Goal: Transaction & Acquisition: Book appointment/travel/reservation

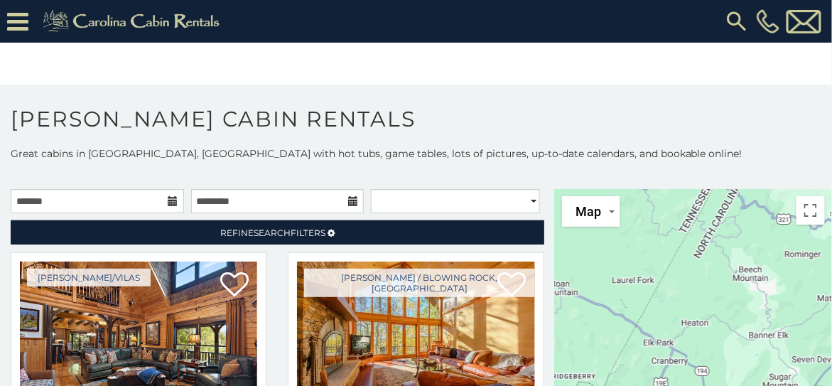
scroll to position [18, 0]
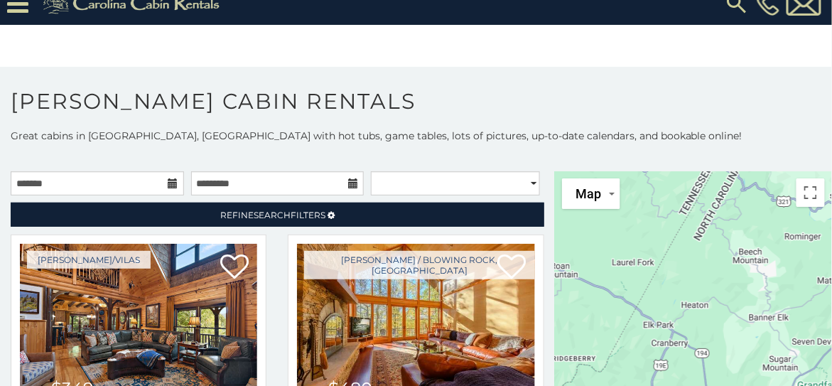
click at [171, 180] on icon at bounding box center [173, 183] width 10 height 10
click at [169, 180] on icon at bounding box center [173, 183] width 10 height 10
click at [63, 178] on input "text" at bounding box center [97, 183] width 173 height 24
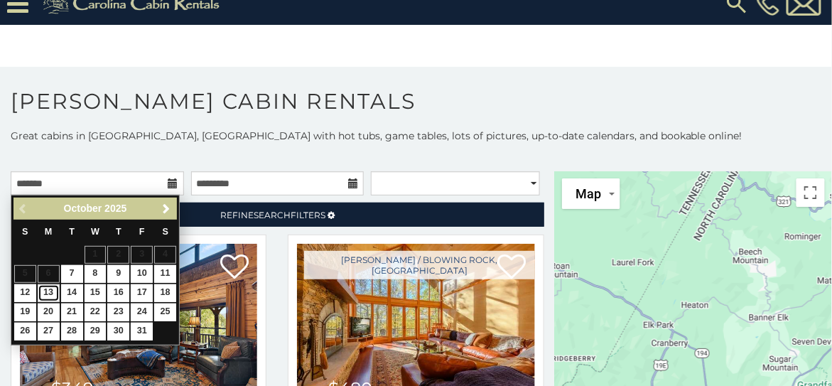
click at [48, 293] on link "13" at bounding box center [49, 293] width 22 height 18
type input "**********"
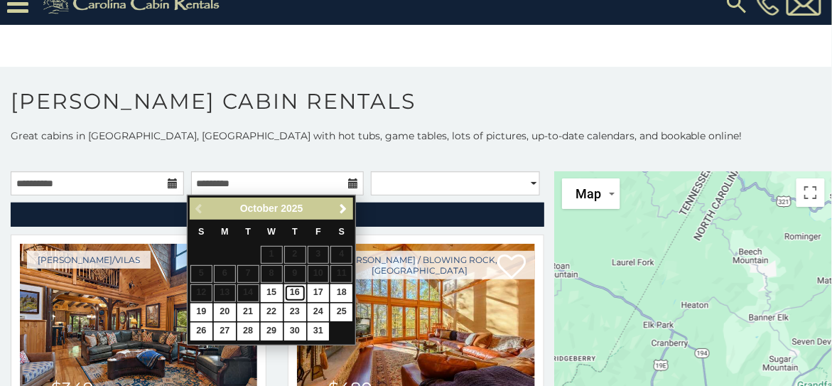
click at [298, 292] on link "16" at bounding box center [295, 293] width 22 height 18
type input "**********"
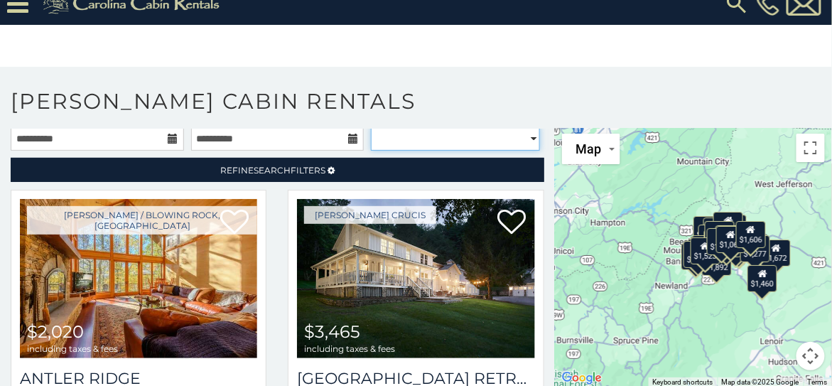
scroll to position [42, 0]
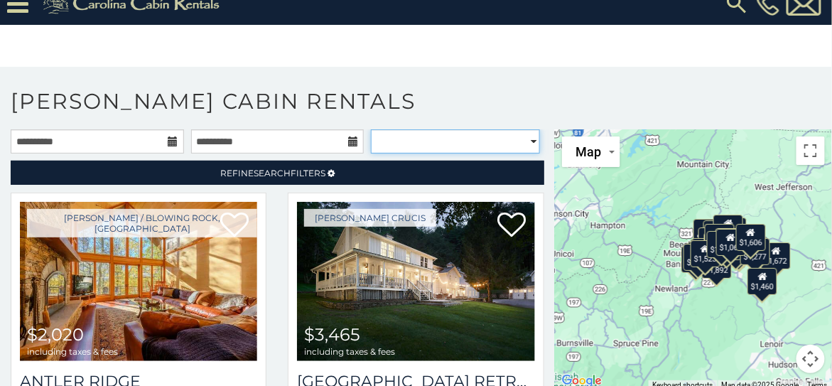
click at [523, 134] on select "**********" at bounding box center [455, 141] width 169 height 24
select select "*********"
click at [371, 129] on select "**********" at bounding box center [455, 141] width 169 height 24
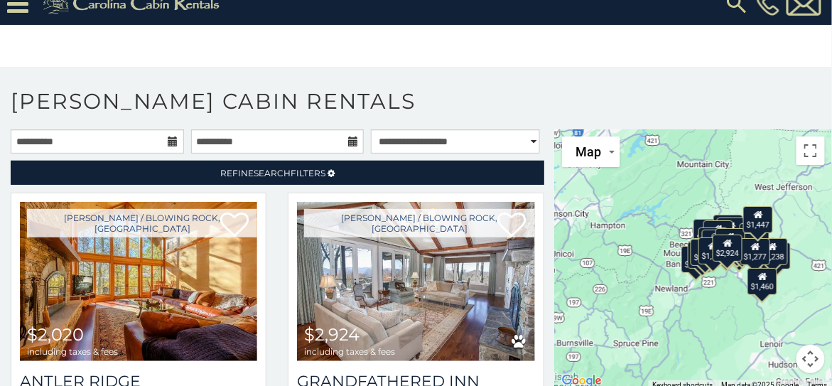
click at [638, 59] on body "**********" at bounding box center [416, 184] width 832 height 404
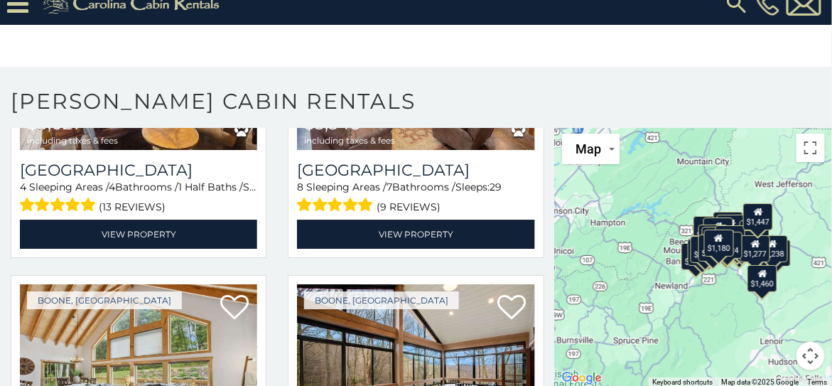
scroll to position [2573, 0]
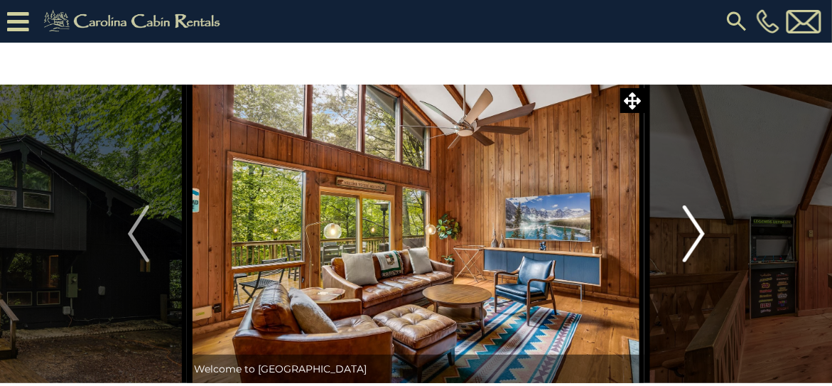
click at [712, 235] on button "Next" at bounding box center [693, 234] width 97 height 298
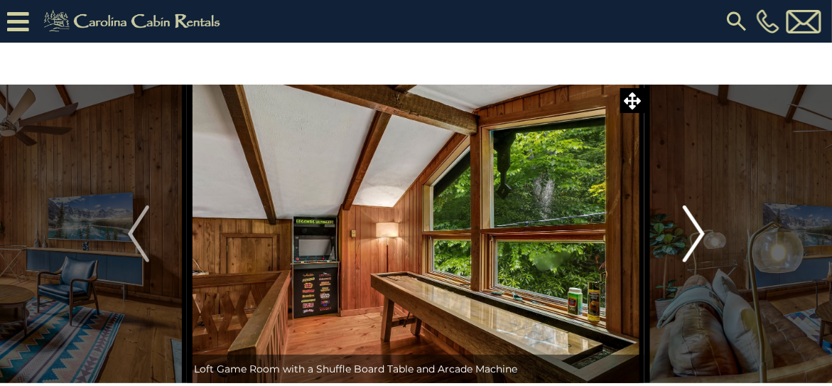
click at [696, 236] on img "Next" at bounding box center [693, 233] width 21 height 57
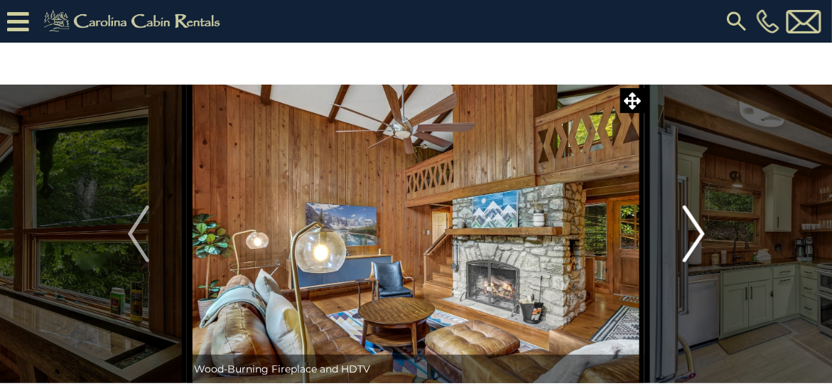
click at [696, 236] on img "Next" at bounding box center [693, 233] width 21 height 57
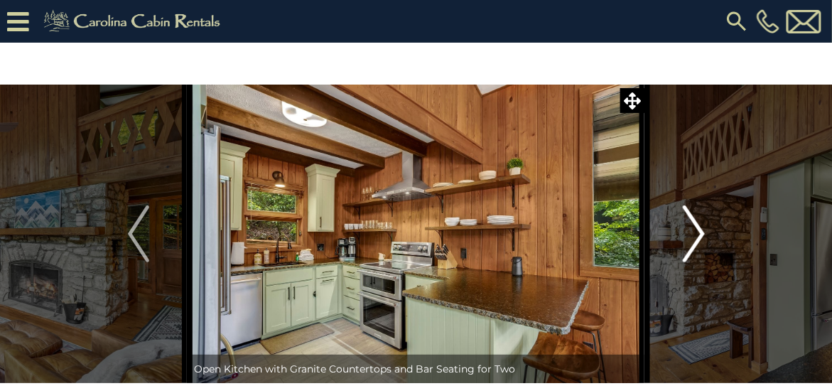
click at [696, 236] on img "Next" at bounding box center [693, 233] width 21 height 57
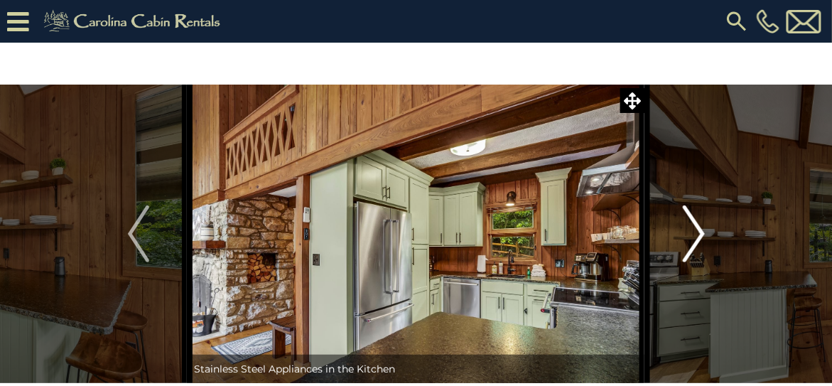
click at [696, 236] on img "Next" at bounding box center [693, 233] width 21 height 57
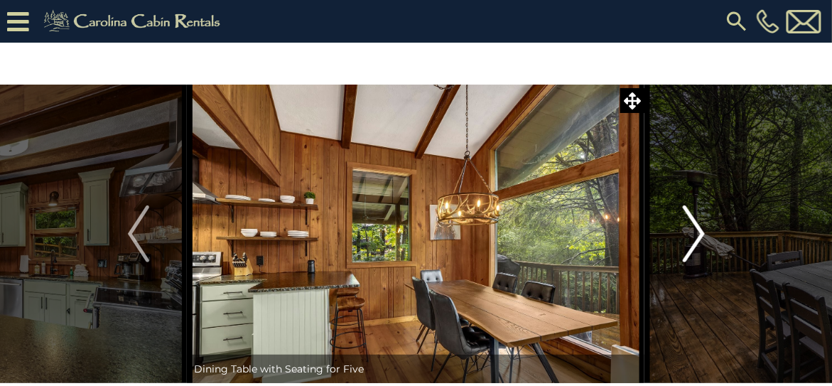
click at [696, 236] on img "Next" at bounding box center [693, 233] width 21 height 57
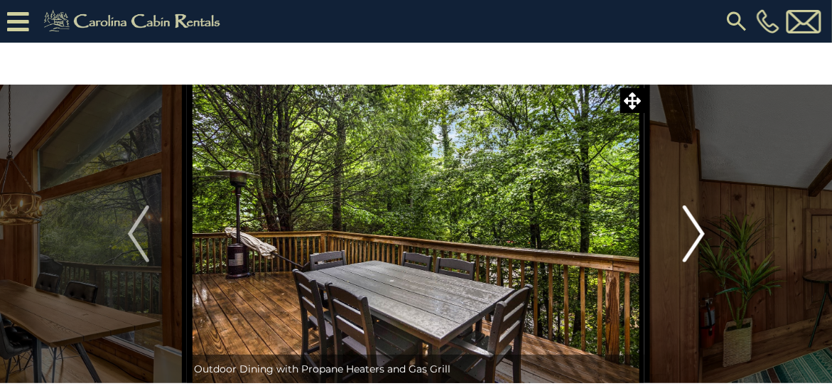
click at [696, 236] on img "Next" at bounding box center [693, 233] width 21 height 57
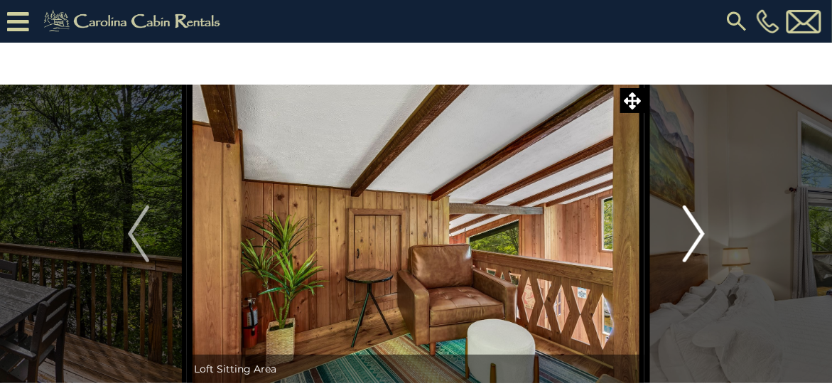
click at [696, 236] on img "Next" at bounding box center [693, 233] width 21 height 57
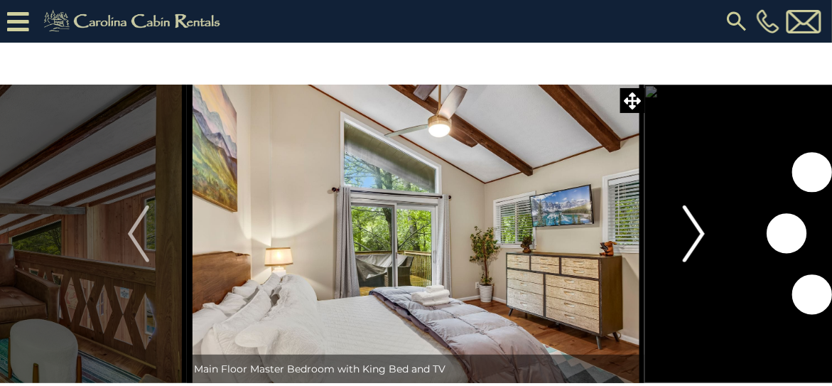
click at [696, 236] on img "Next" at bounding box center [693, 233] width 21 height 57
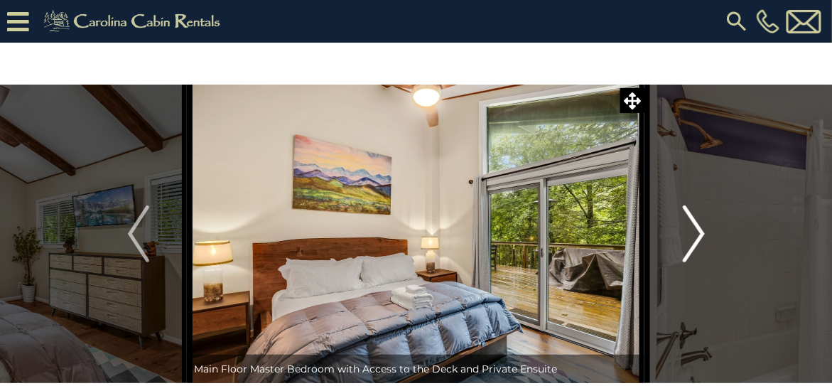
click at [696, 236] on img "Next" at bounding box center [693, 233] width 21 height 57
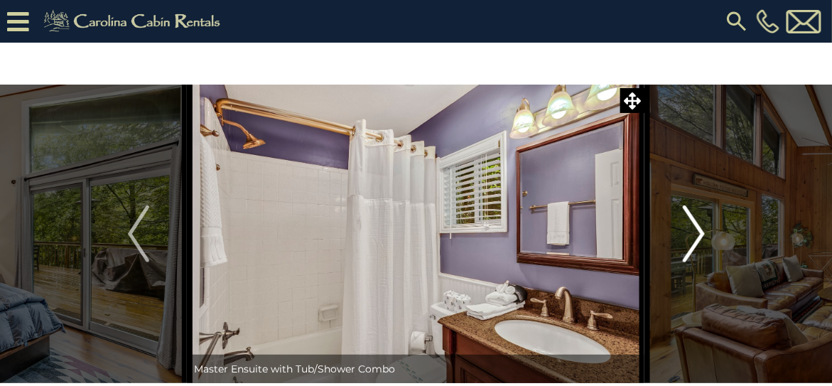
click at [696, 236] on img "Next" at bounding box center [693, 233] width 21 height 57
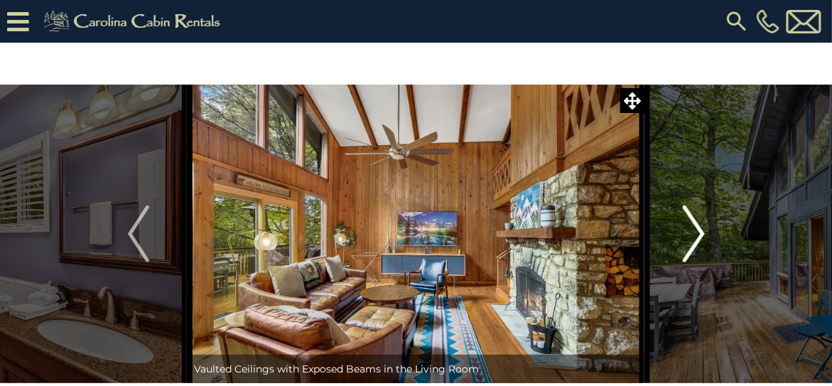
click at [696, 236] on img "Next" at bounding box center [693, 233] width 21 height 57
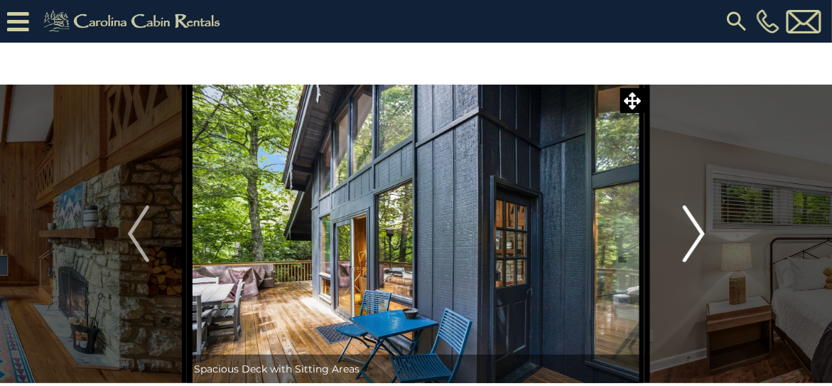
click at [696, 236] on img "Next" at bounding box center [693, 233] width 21 height 57
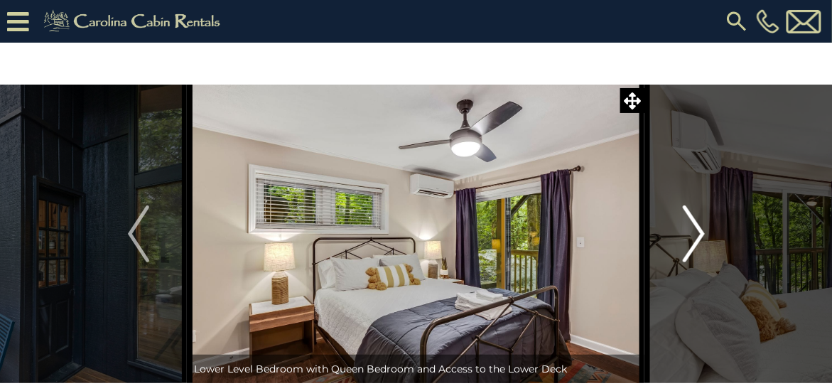
click at [696, 236] on img "Next" at bounding box center [693, 233] width 21 height 57
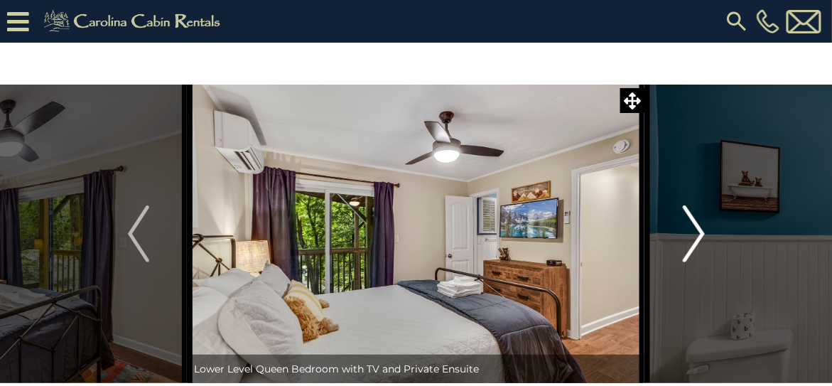
click at [696, 236] on img "Next" at bounding box center [693, 233] width 21 height 57
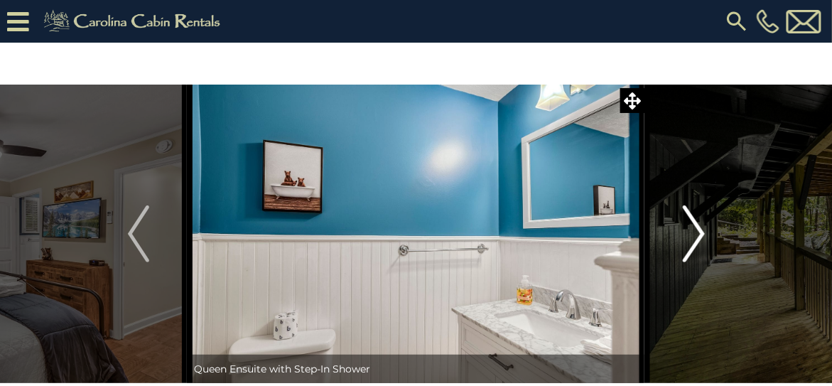
click at [696, 236] on img "Next" at bounding box center [693, 233] width 21 height 57
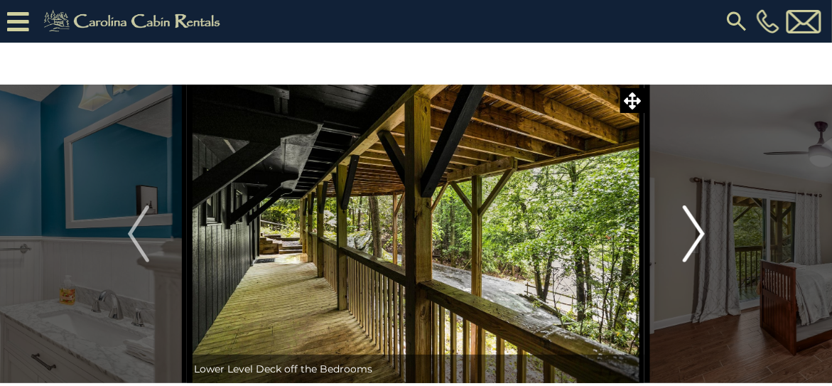
click at [696, 236] on img "Next" at bounding box center [693, 233] width 21 height 57
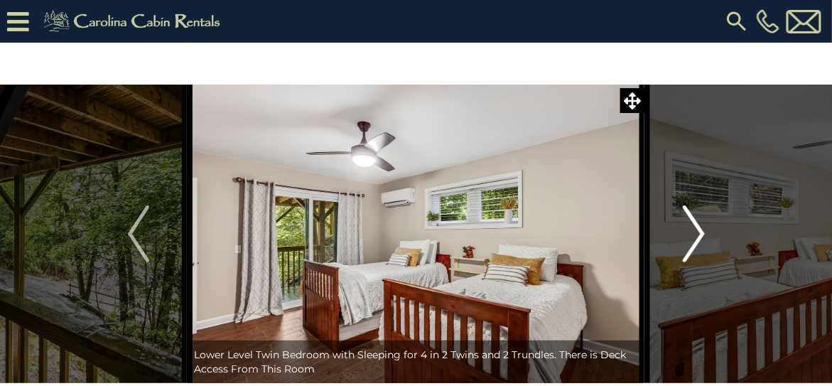
click at [696, 236] on img "Next" at bounding box center [693, 233] width 21 height 57
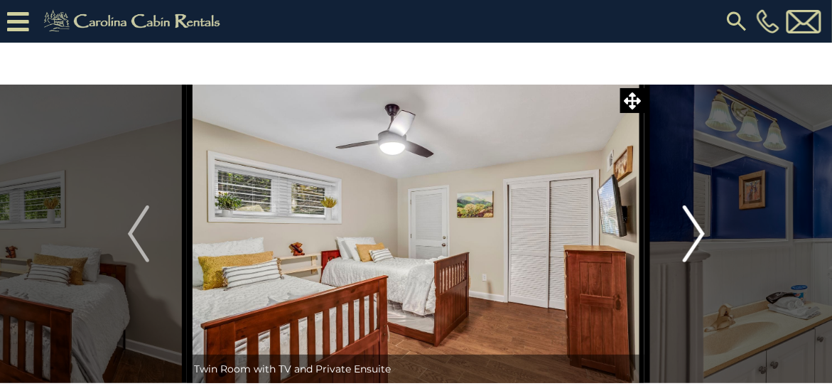
click at [696, 236] on img "Next" at bounding box center [693, 233] width 21 height 57
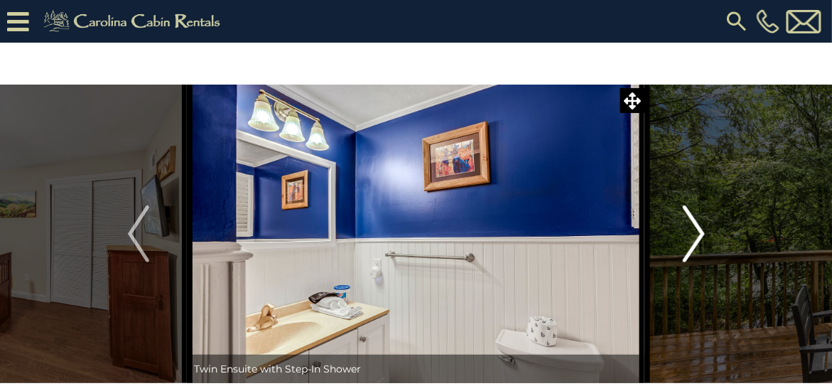
click at [696, 236] on img "Next" at bounding box center [693, 233] width 21 height 57
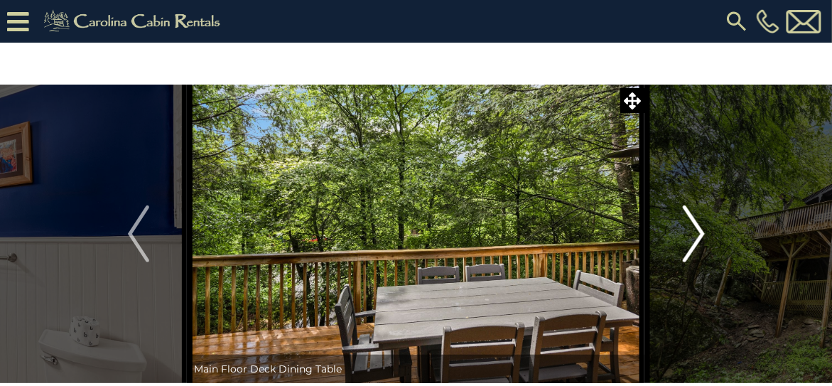
click at [696, 236] on img "Next" at bounding box center [693, 233] width 21 height 57
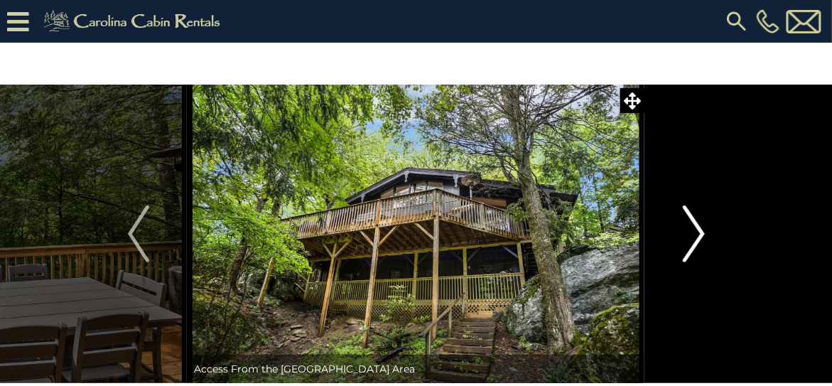
click at [696, 236] on img "Next" at bounding box center [693, 233] width 21 height 57
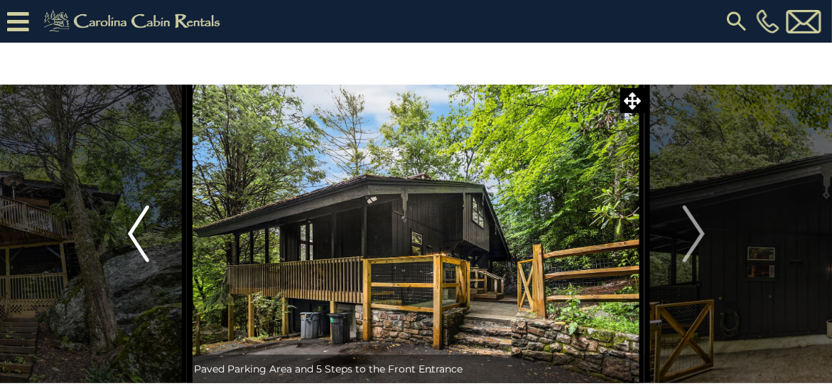
click at [131, 243] on img "Previous" at bounding box center [138, 233] width 21 height 57
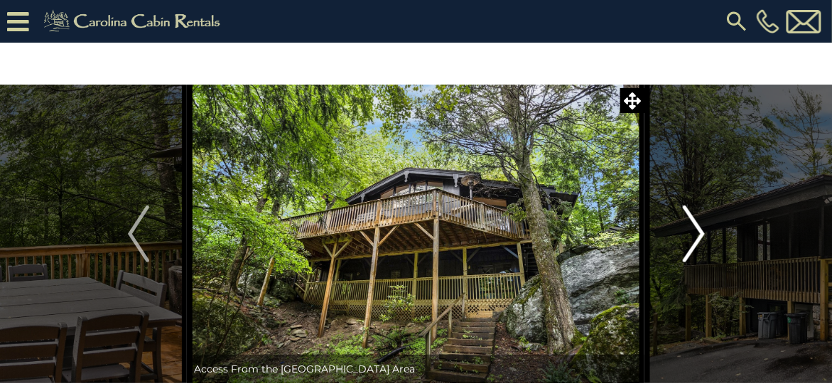
click at [697, 229] on img "Next" at bounding box center [693, 233] width 21 height 57
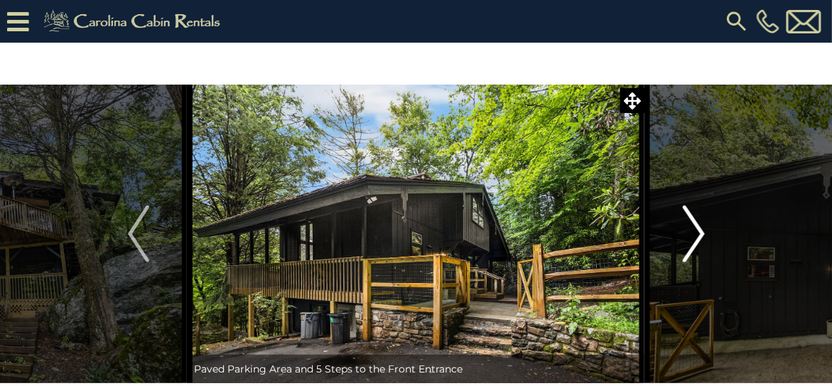
click at [698, 229] on img "Next" at bounding box center [693, 233] width 21 height 57
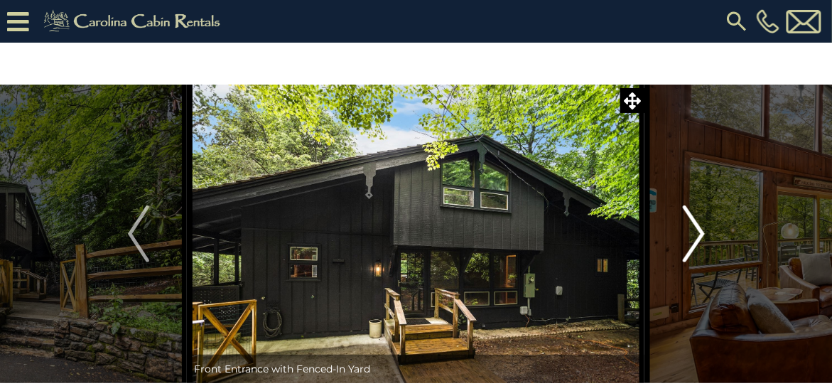
click at [698, 229] on img "Next" at bounding box center [693, 233] width 21 height 57
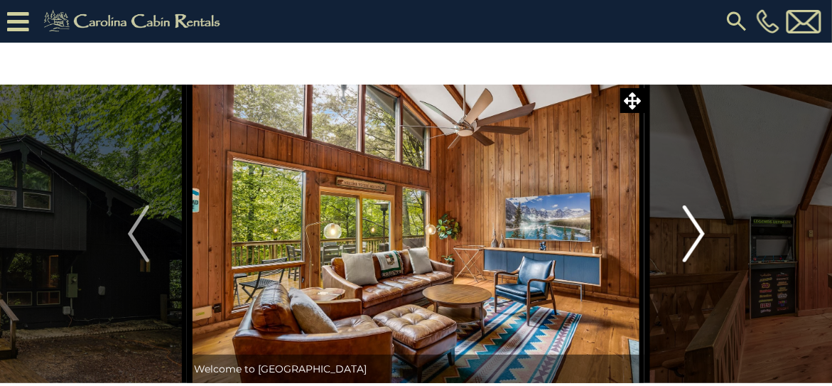
click at [698, 229] on img "Next" at bounding box center [693, 233] width 21 height 57
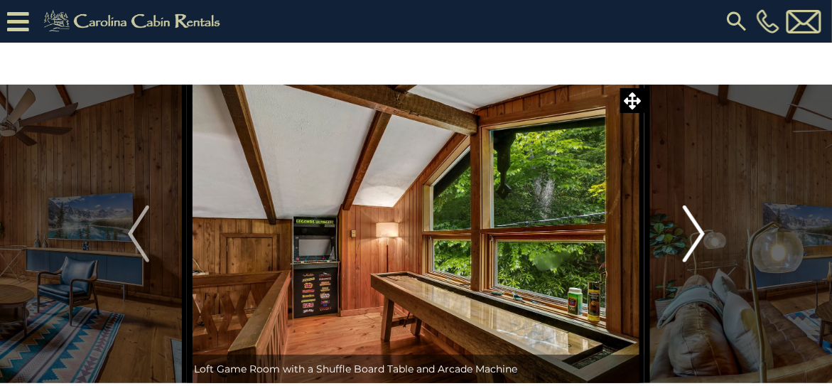
click at [698, 229] on img "Next" at bounding box center [693, 233] width 21 height 57
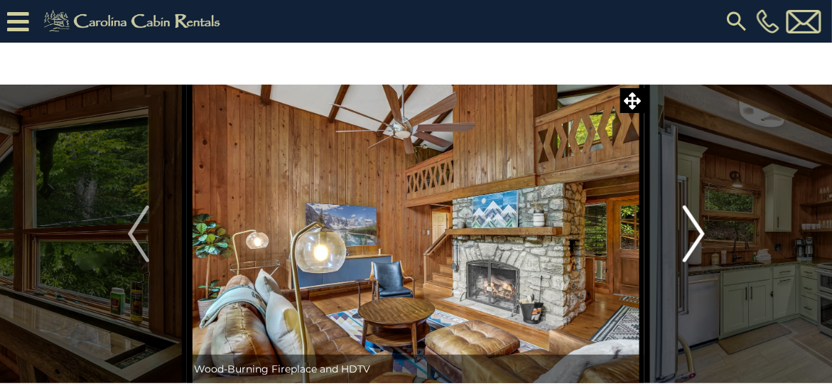
click at [698, 229] on img "Next" at bounding box center [693, 233] width 21 height 57
